Goal: Find specific page/section: Find specific page/section

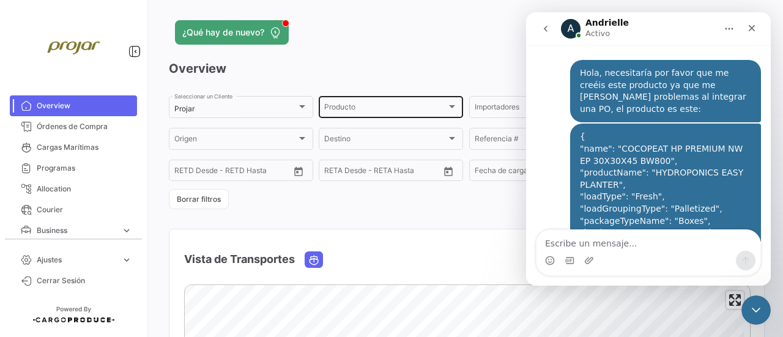
scroll to position [285, 0]
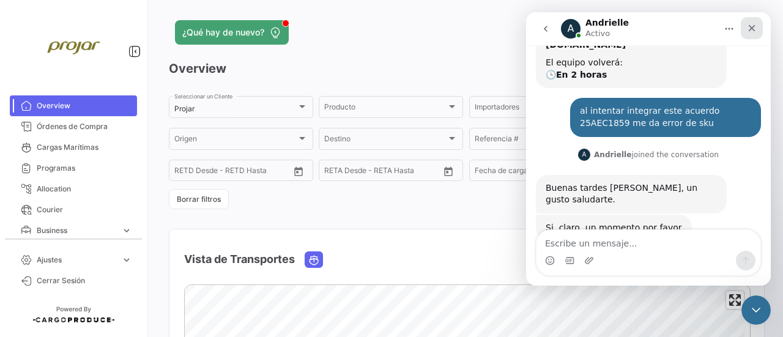
click at [750, 27] on icon "Cerrar" at bounding box center [752, 28] width 10 height 10
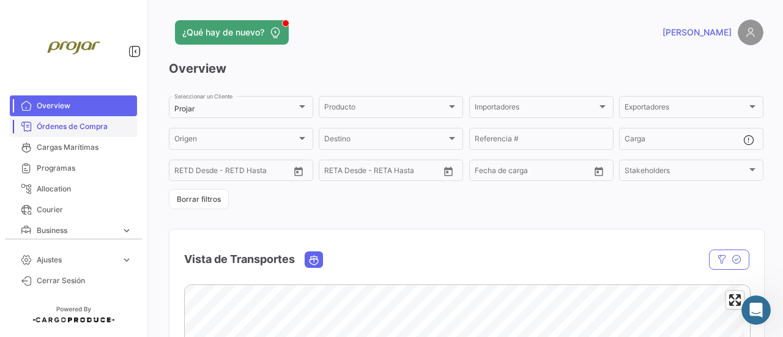
click at [73, 127] on span "Órdenes de Compra" at bounding box center [84, 126] width 95 height 11
click at [72, 144] on span "Cargas Marítimas" at bounding box center [84, 147] width 95 height 11
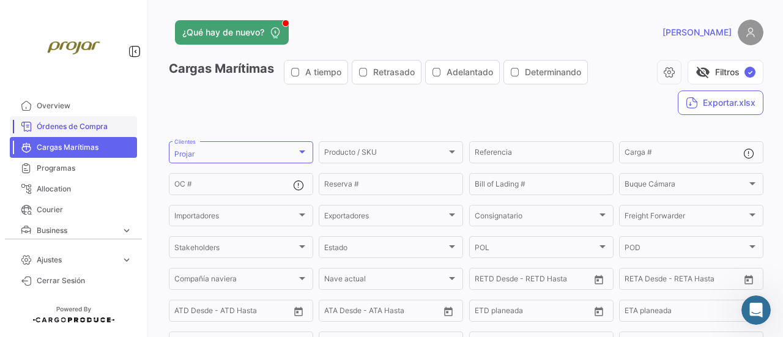
click at [66, 126] on span "Órdenes de Compra" at bounding box center [84, 126] width 95 height 11
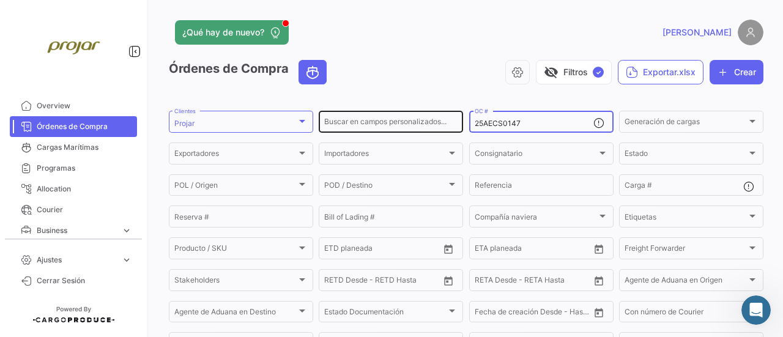
drag, startPoint x: 522, startPoint y: 125, endPoint x: 446, endPoint y: 130, distance: 76.7
click at [0, 0] on div "Buscar en [PERSON_NAME] personalizados... 25AECS0147 OC # Generación [PERSON_NA…" at bounding box center [0, 0] width 0 height 0
paste input "V0048"
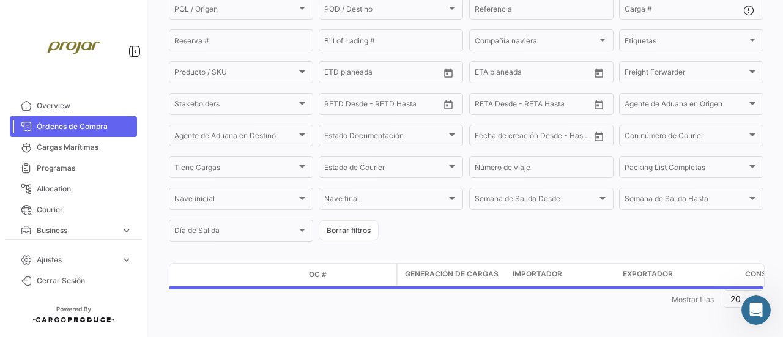
scroll to position [183, 0]
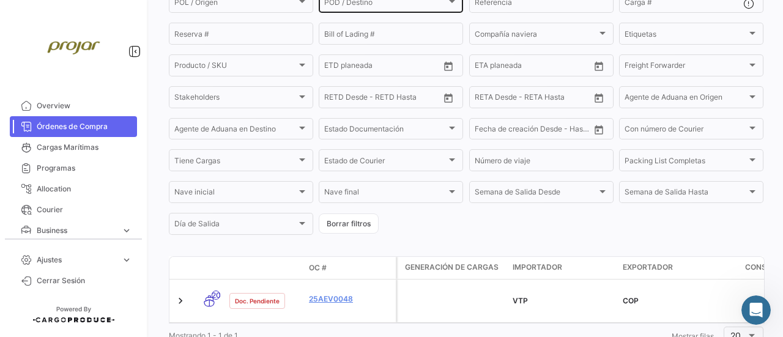
type input "25AEV0048"
